Goal: Information Seeking & Learning: Understand process/instructions

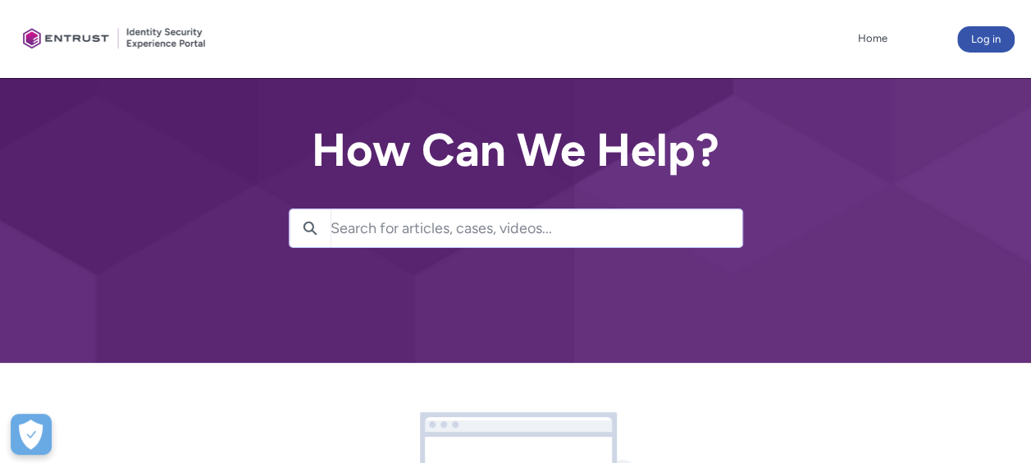
click at [696, 322] on div at bounding box center [515, 181] width 1031 height 363
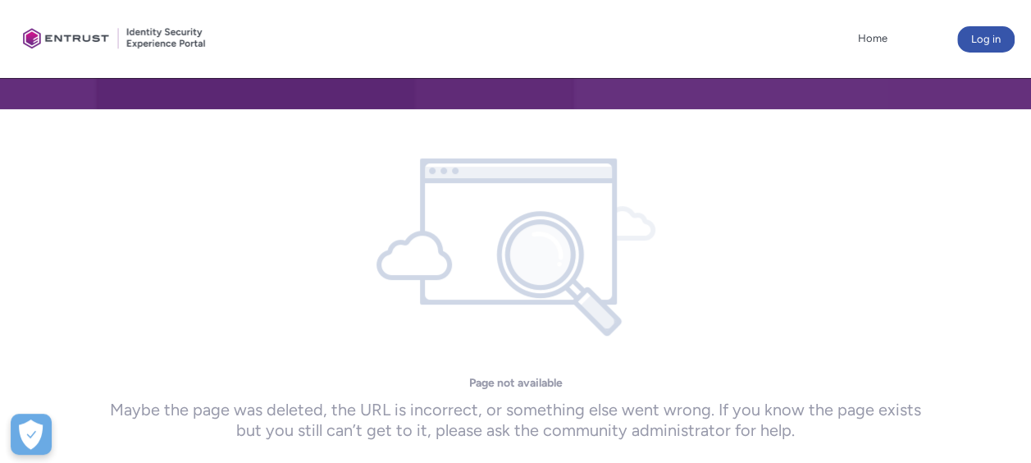
scroll to position [240, 0]
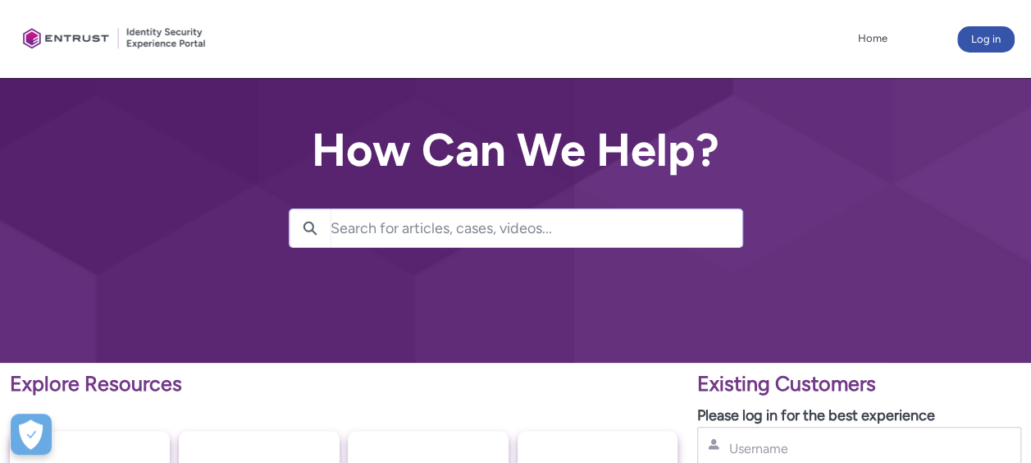
click at [719, 340] on div at bounding box center [515, 181] width 1031 height 363
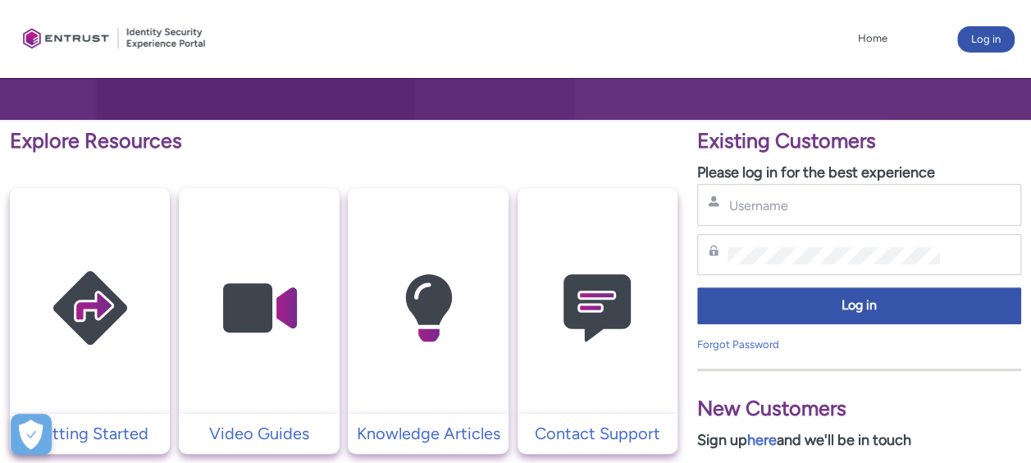
scroll to position [361, 0]
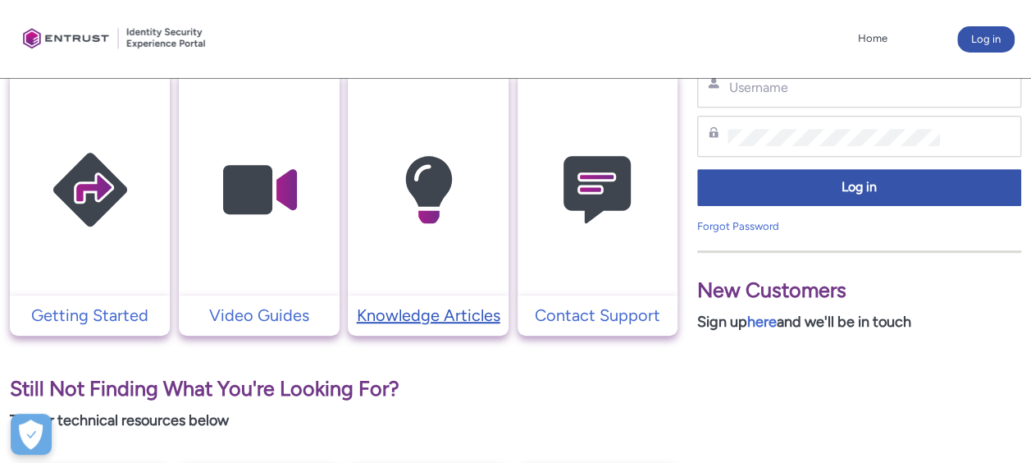
click at [418, 312] on p "Knowledge Articles" at bounding box center [428, 315] width 144 height 25
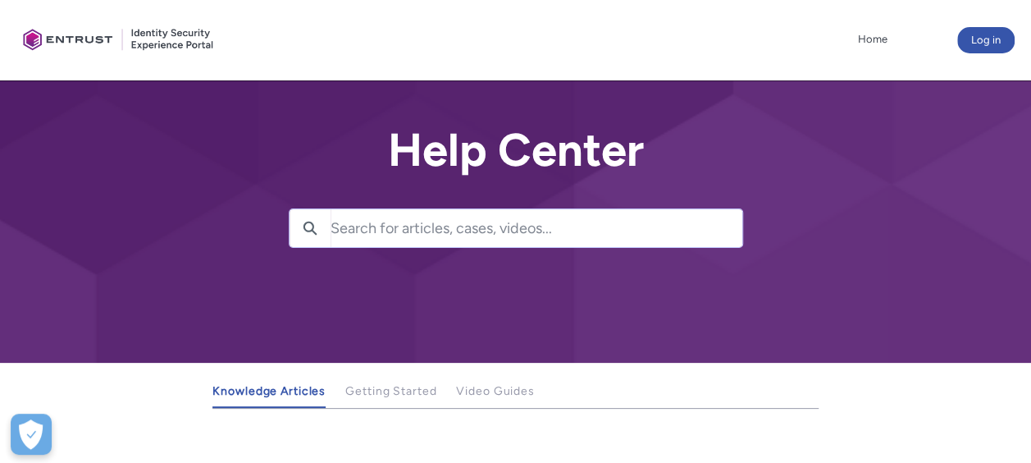
click at [586, 339] on div at bounding box center [515, 181] width 1031 height 363
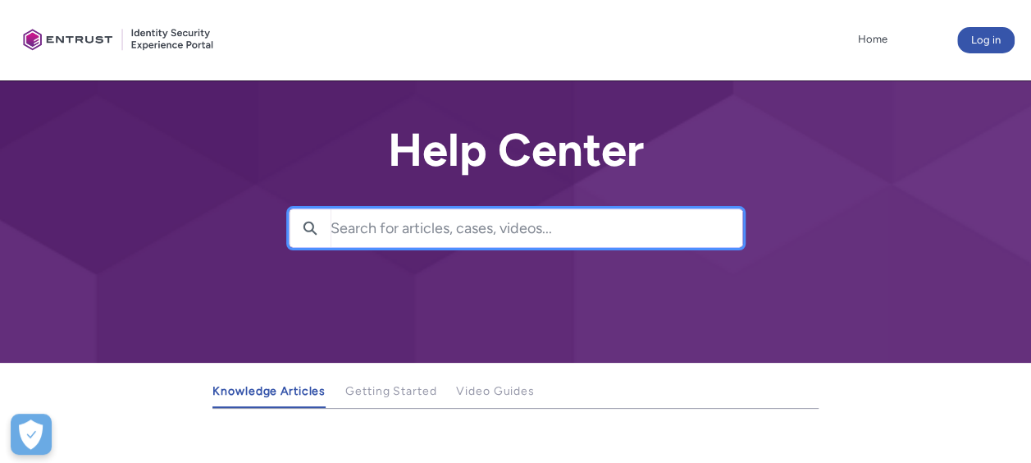
click at [458, 233] on input "Search for articles, cases, videos..." at bounding box center [537, 228] width 412 height 38
type input "sso"
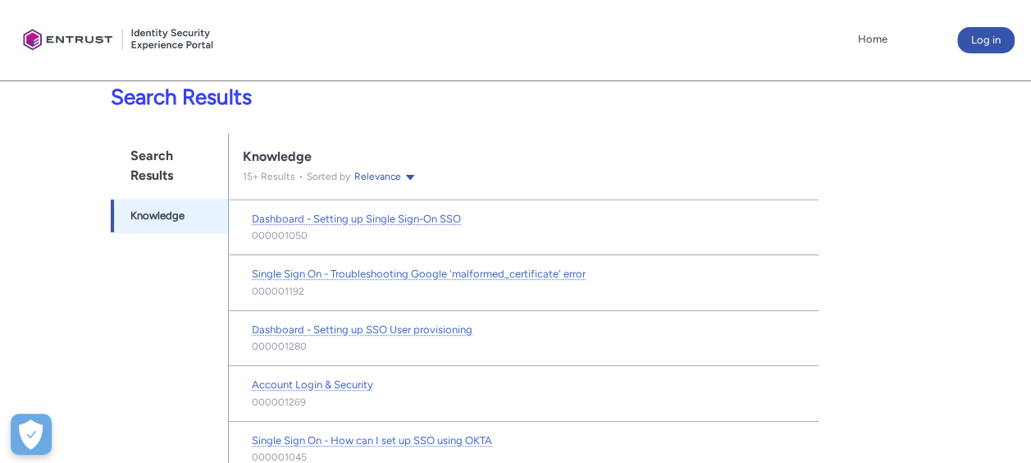
scroll to position [301, 0]
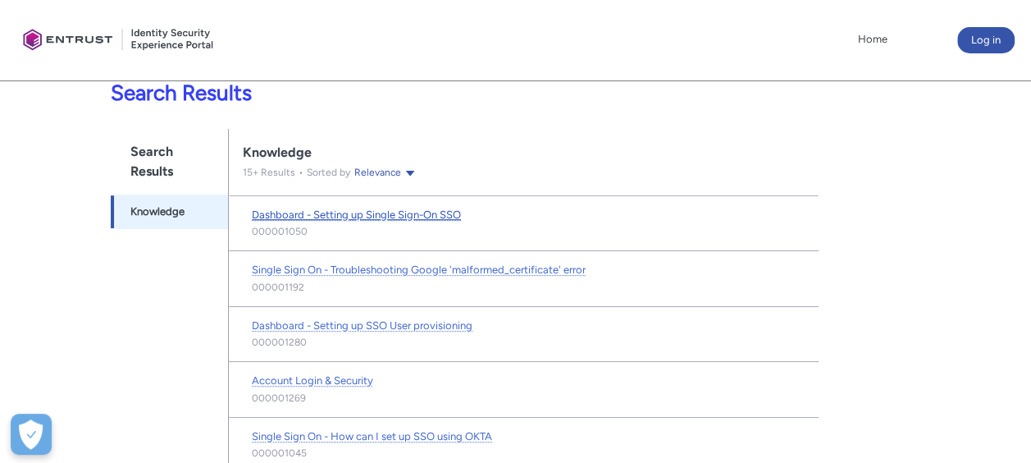
click at [363, 211] on span "Dashboard - Setting up Single Sign-On SSO" at bounding box center [356, 214] width 209 height 12
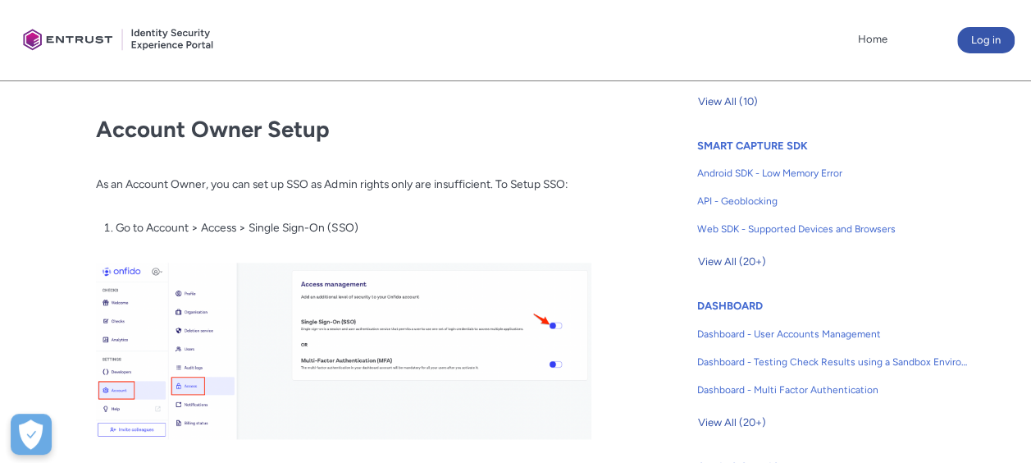
scroll to position [722, 0]
